Goal: Check status: Check status

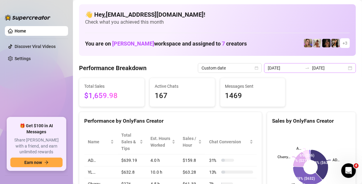
click at [350, 68] on div "[DATE] [DATE]" at bounding box center [310, 68] width 92 height 10
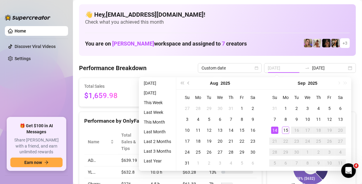
click at [275, 131] on div "14" at bounding box center [274, 130] width 7 height 7
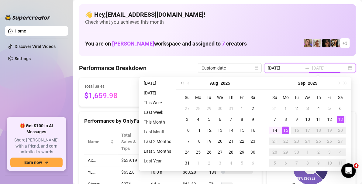
type input "[DATE]"
click at [285, 130] on div "15" at bounding box center [285, 130] width 7 height 7
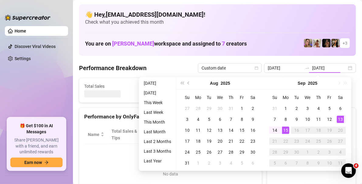
type input "[DATE]"
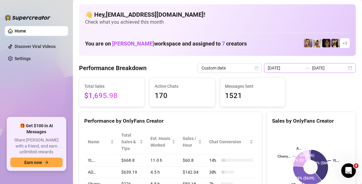
click at [346, 69] on div "[DATE] [DATE]" at bounding box center [310, 68] width 92 height 10
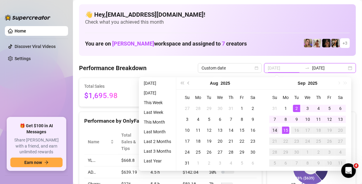
type input "[DATE]"
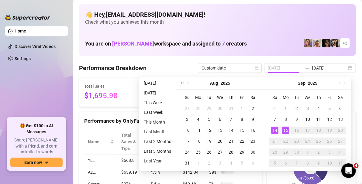
click at [275, 131] on div "14" at bounding box center [274, 130] width 7 height 7
click at [286, 131] on div "15" at bounding box center [285, 130] width 7 height 7
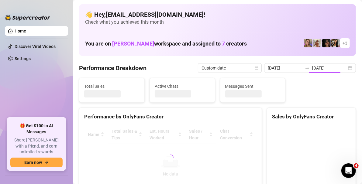
type input "[DATE]"
